Goal: Navigation & Orientation: Find specific page/section

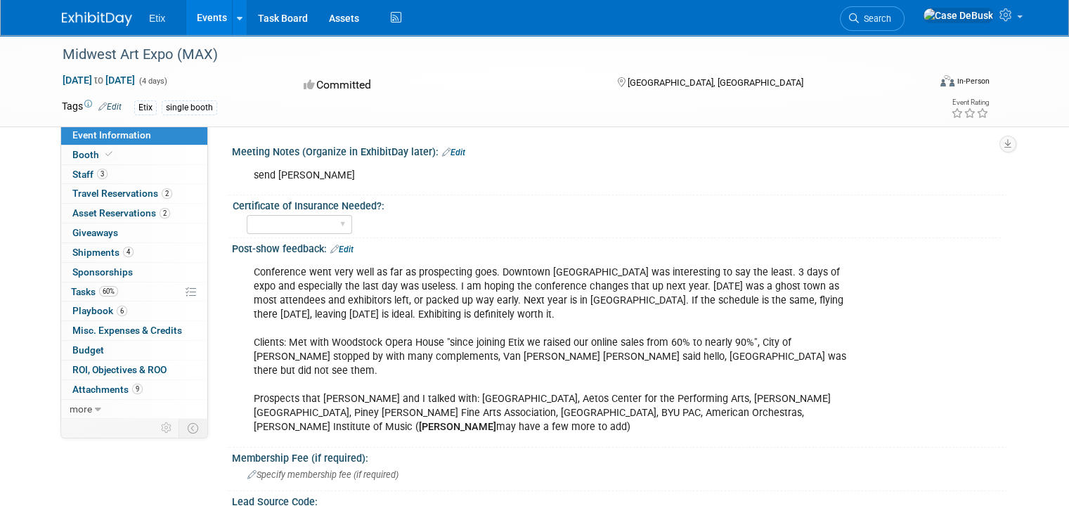
click at [83, 15] on img at bounding box center [97, 19] width 70 height 14
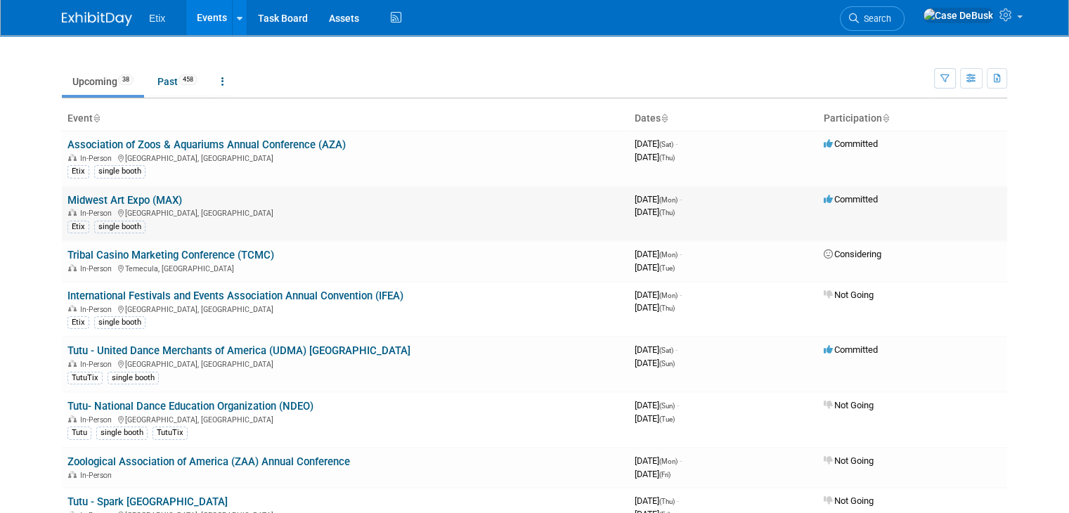
click at [128, 195] on link "Midwest Art Expo (MAX)" at bounding box center [124, 200] width 115 height 13
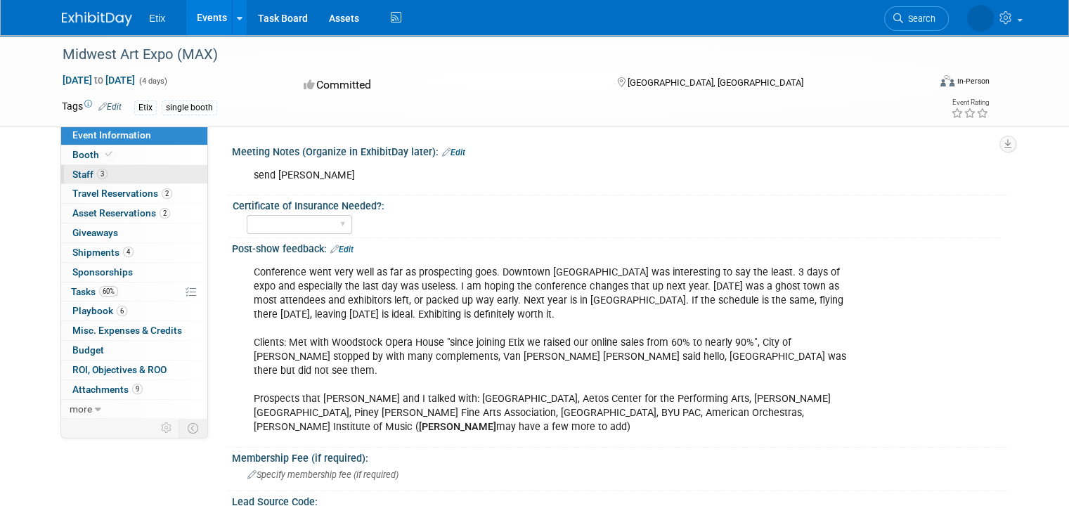
click at [114, 170] on link "3 Staff 3" at bounding box center [134, 174] width 146 height 19
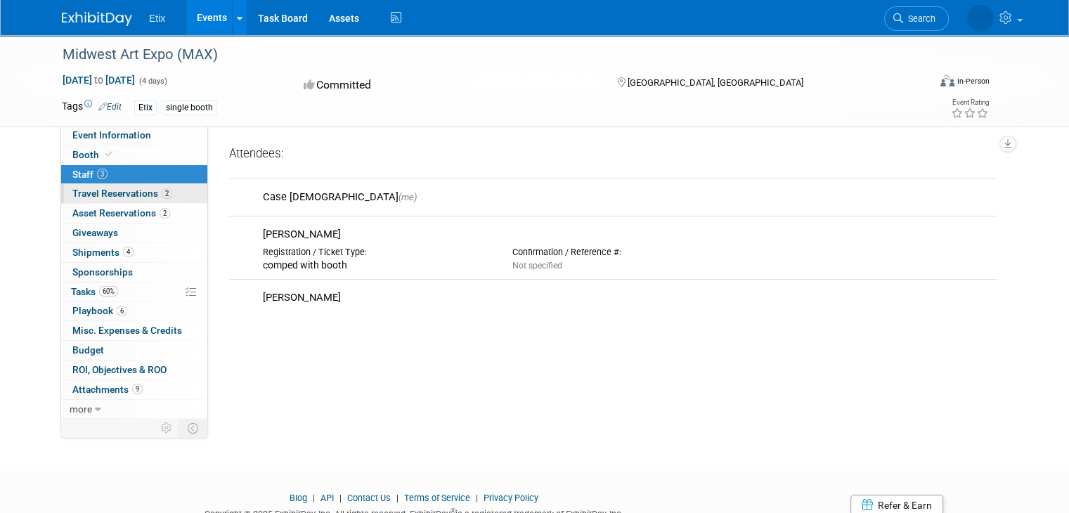
click at [129, 194] on span "Travel Reservations 2" at bounding box center [122, 193] width 100 height 11
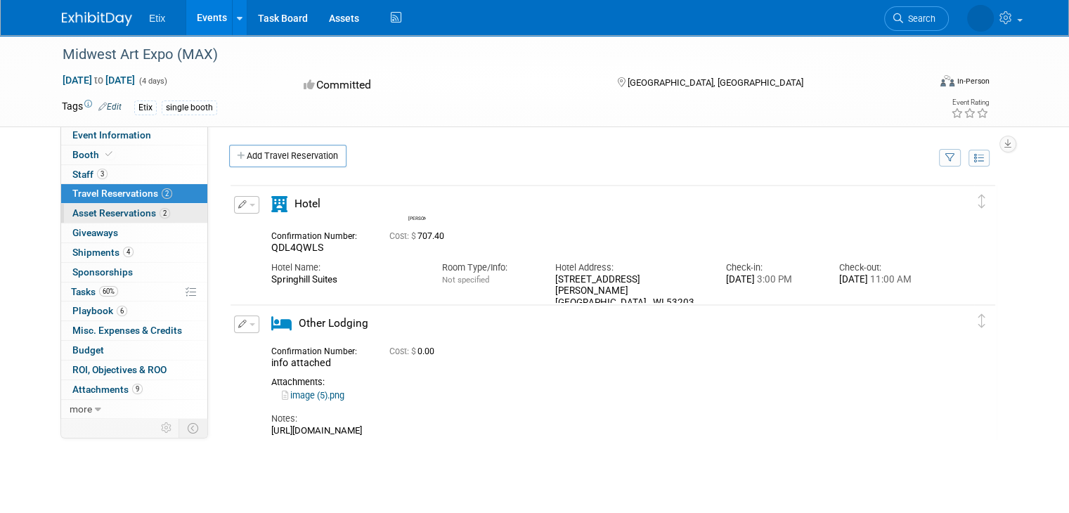
click at [163, 213] on link "2 Asset Reservations 2" at bounding box center [134, 213] width 146 height 19
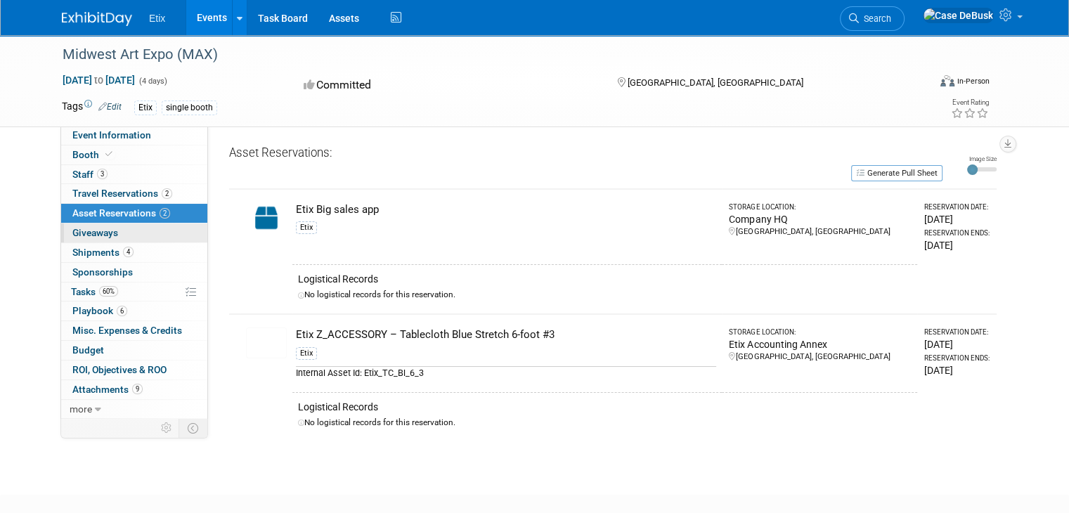
click at [143, 228] on link "0 Giveaways 0" at bounding box center [134, 233] width 146 height 19
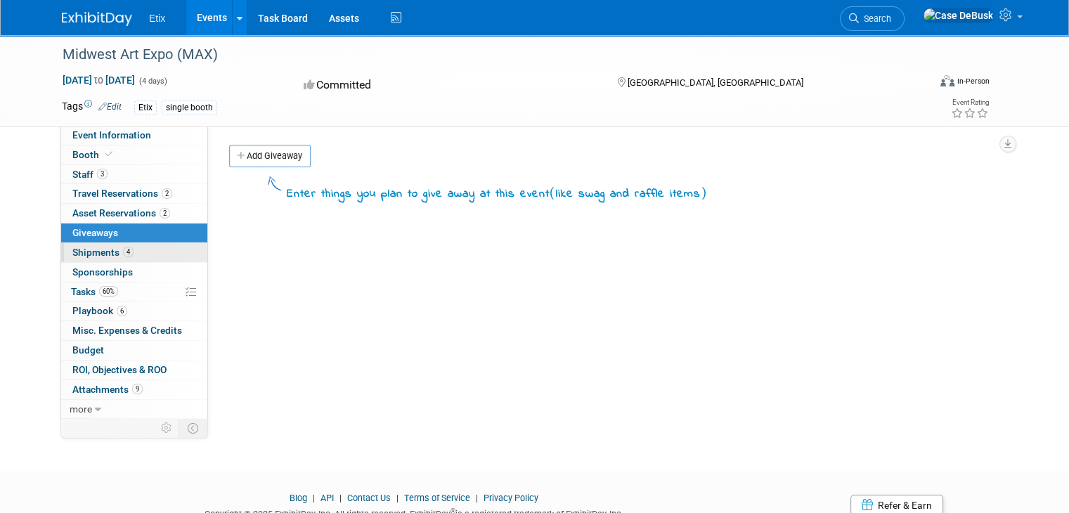
click at [132, 247] on link "4 Shipments 4" at bounding box center [134, 252] width 146 height 19
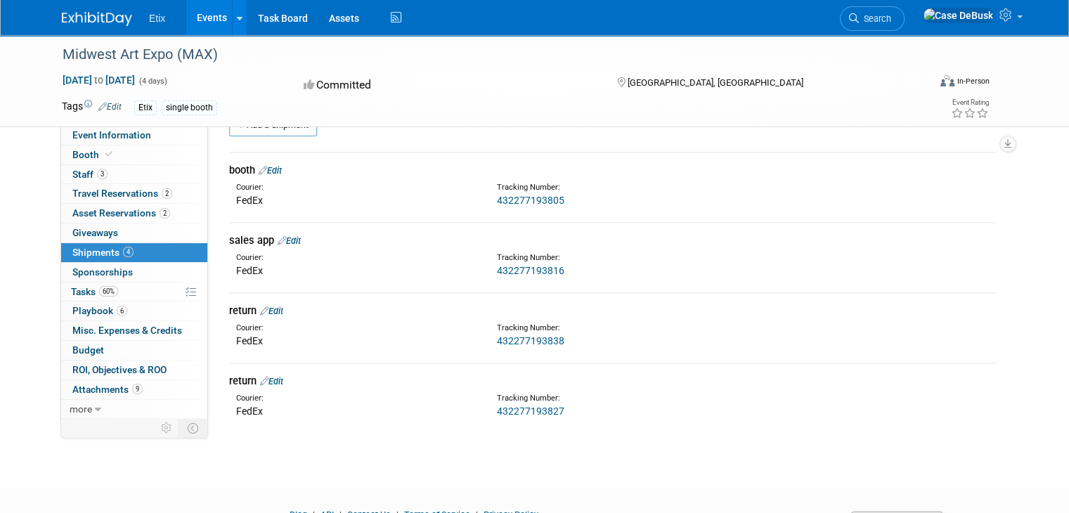
scroll to position [47, 0]
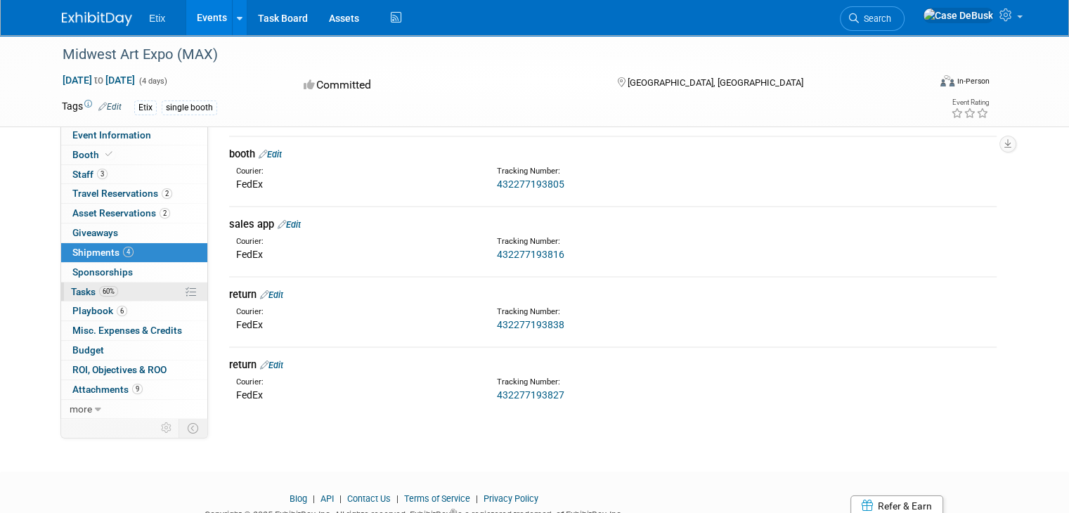
click at [127, 297] on link "60% Tasks 60%" at bounding box center [134, 292] width 146 height 19
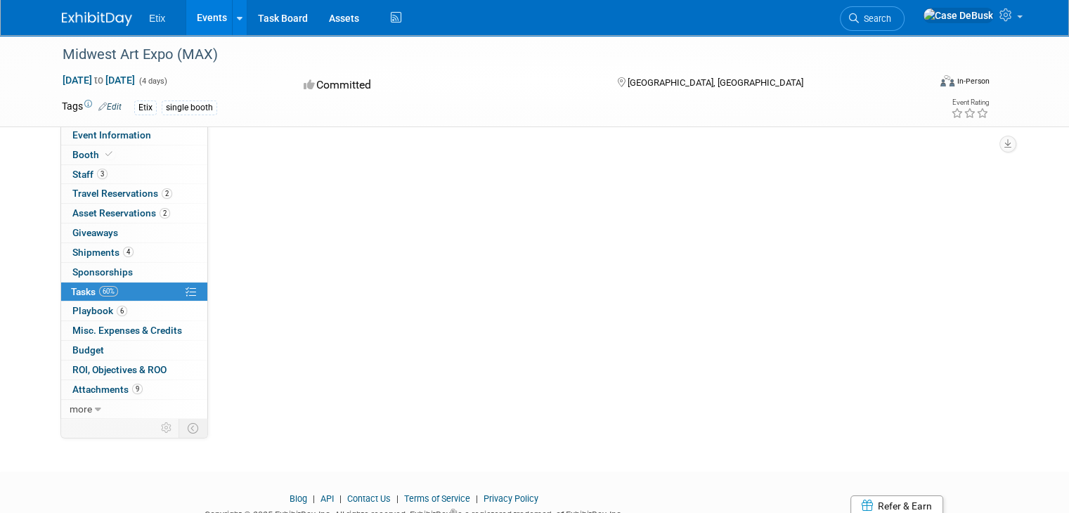
scroll to position [0, 0]
